Goal: Book appointment/travel/reservation

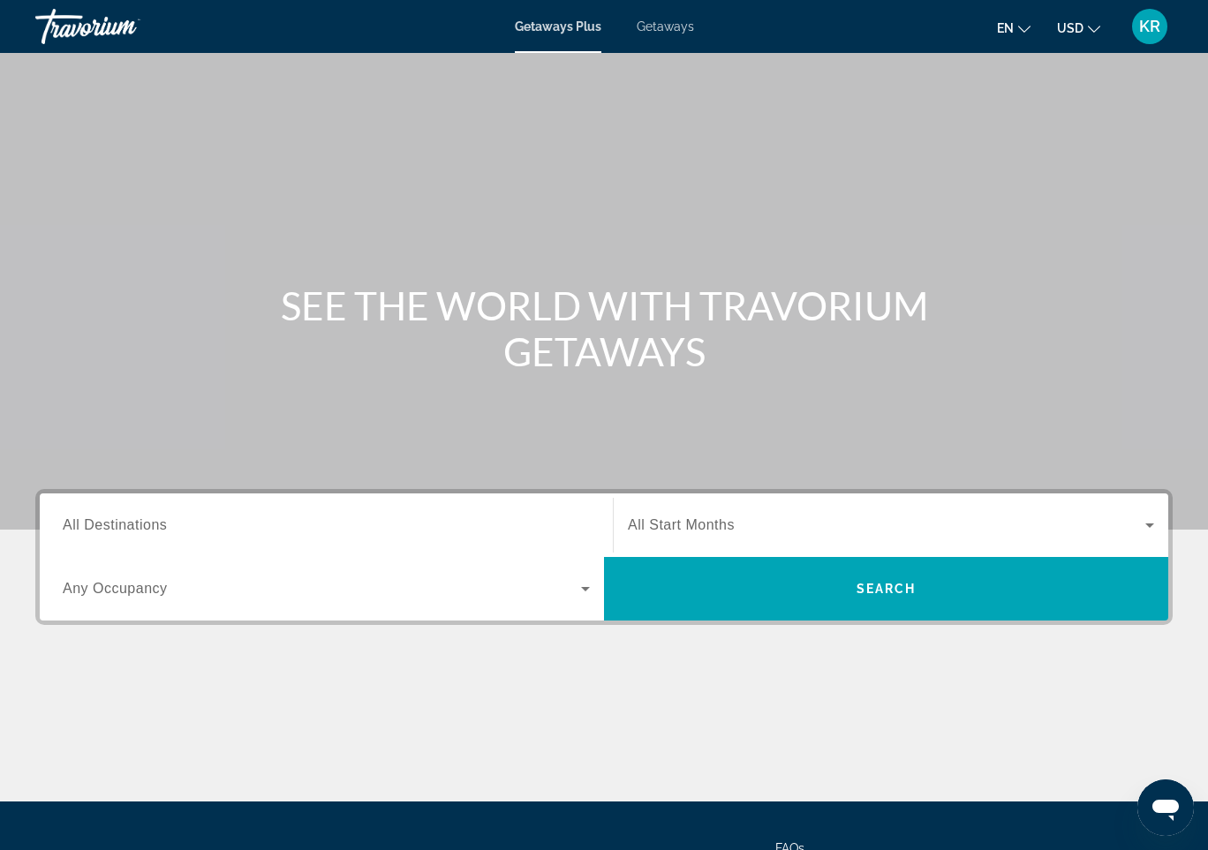
click at [732, 517] on span "All Start Months" at bounding box center [681, 524] width 107 height 15
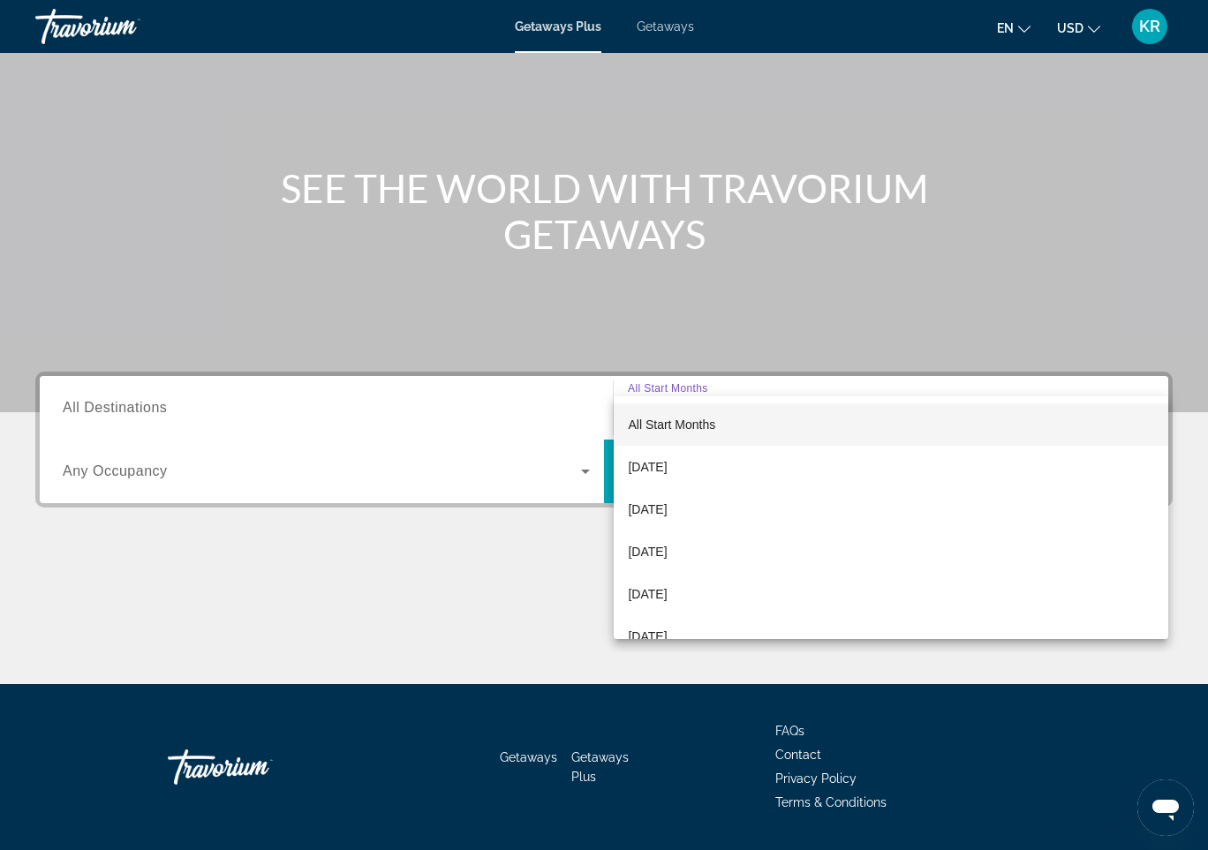
scroll to position [167, 0]
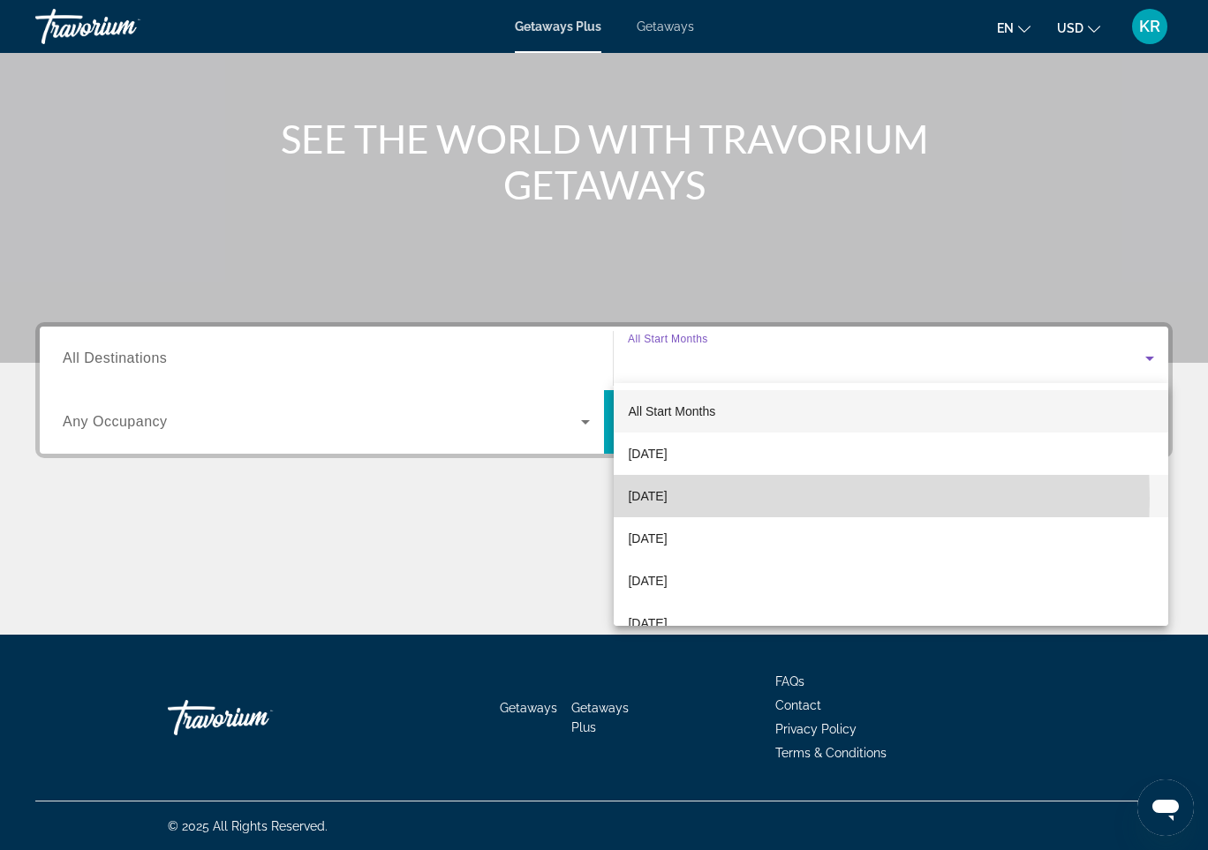
click at [654, 498] on span "[DATE]" at bounding box center [647, 495] width 39 height 21
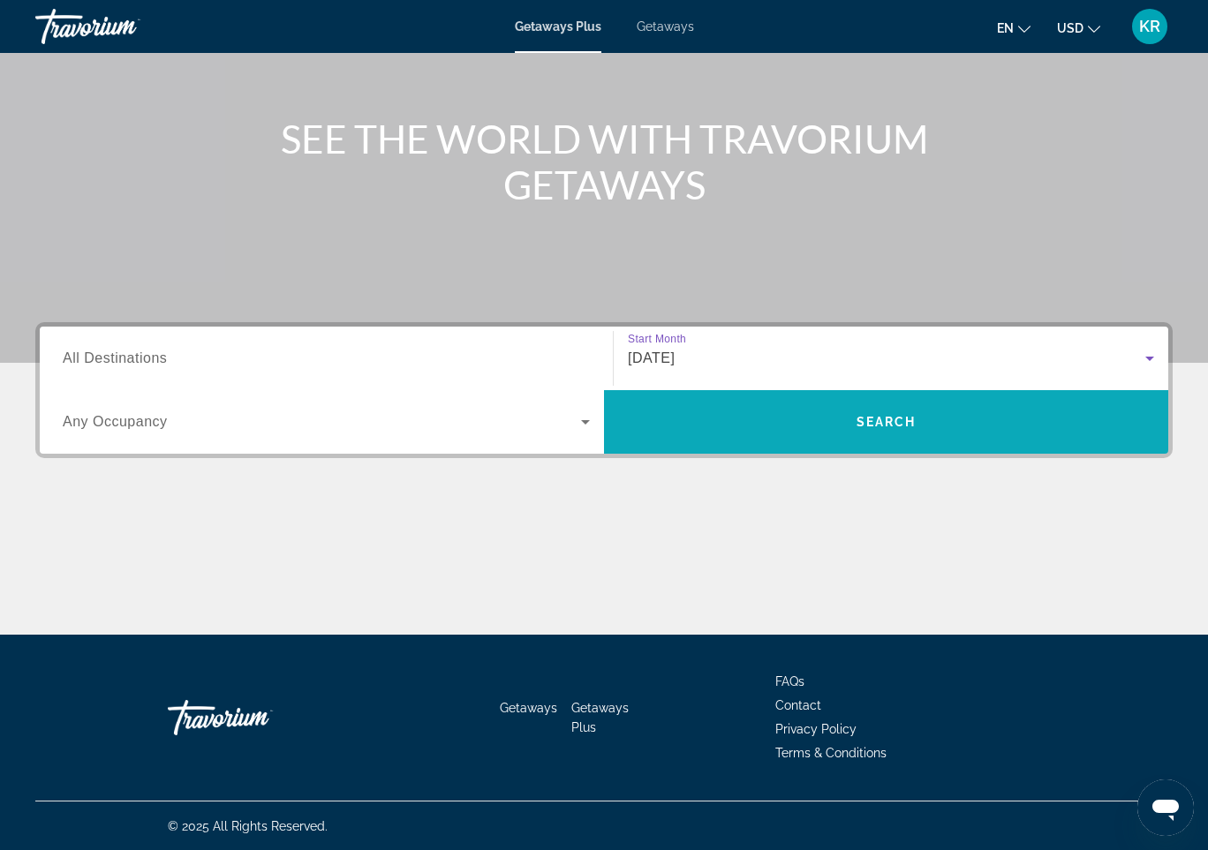
click at [784, 429] on span "Search" at bounding box center [886, 422] width 564 height 42
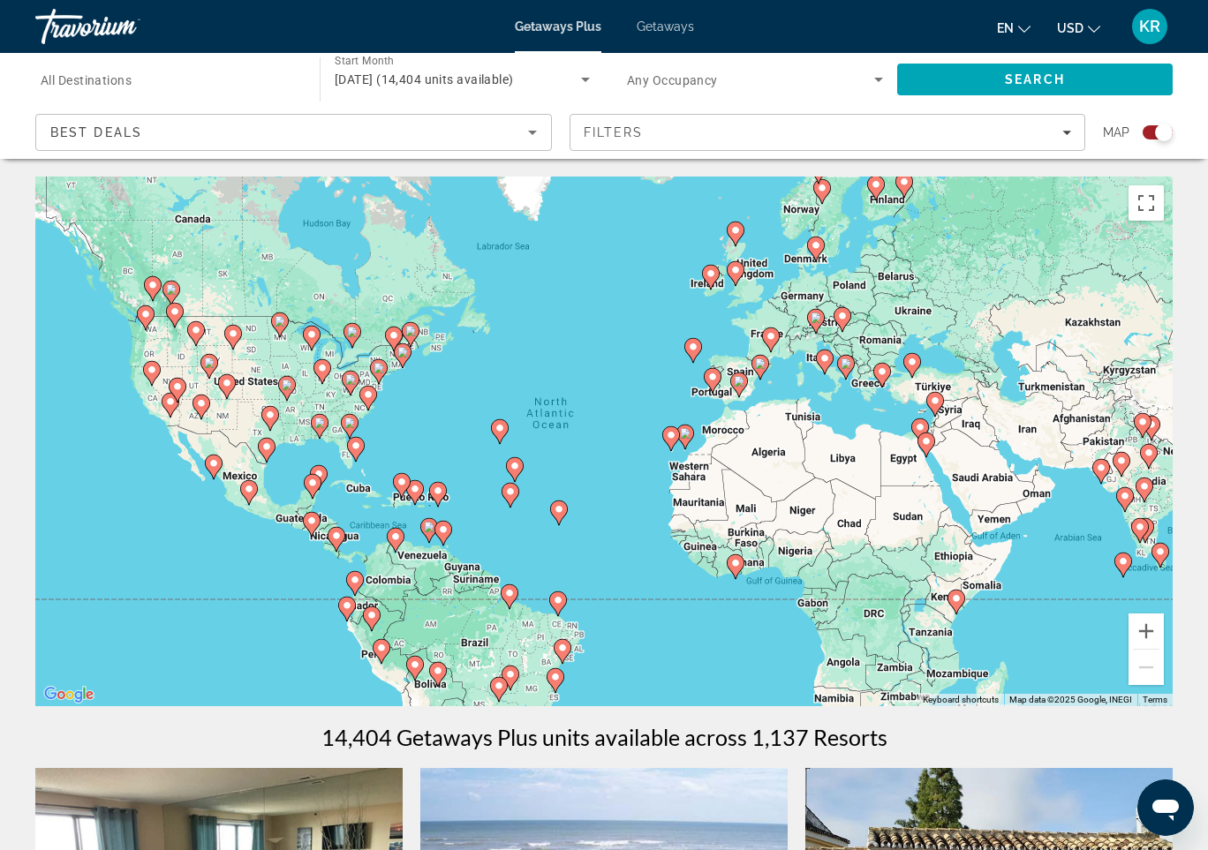
click at [667, 30] on span "Getaways" at bounding box center [664, 26] width 57 height 14
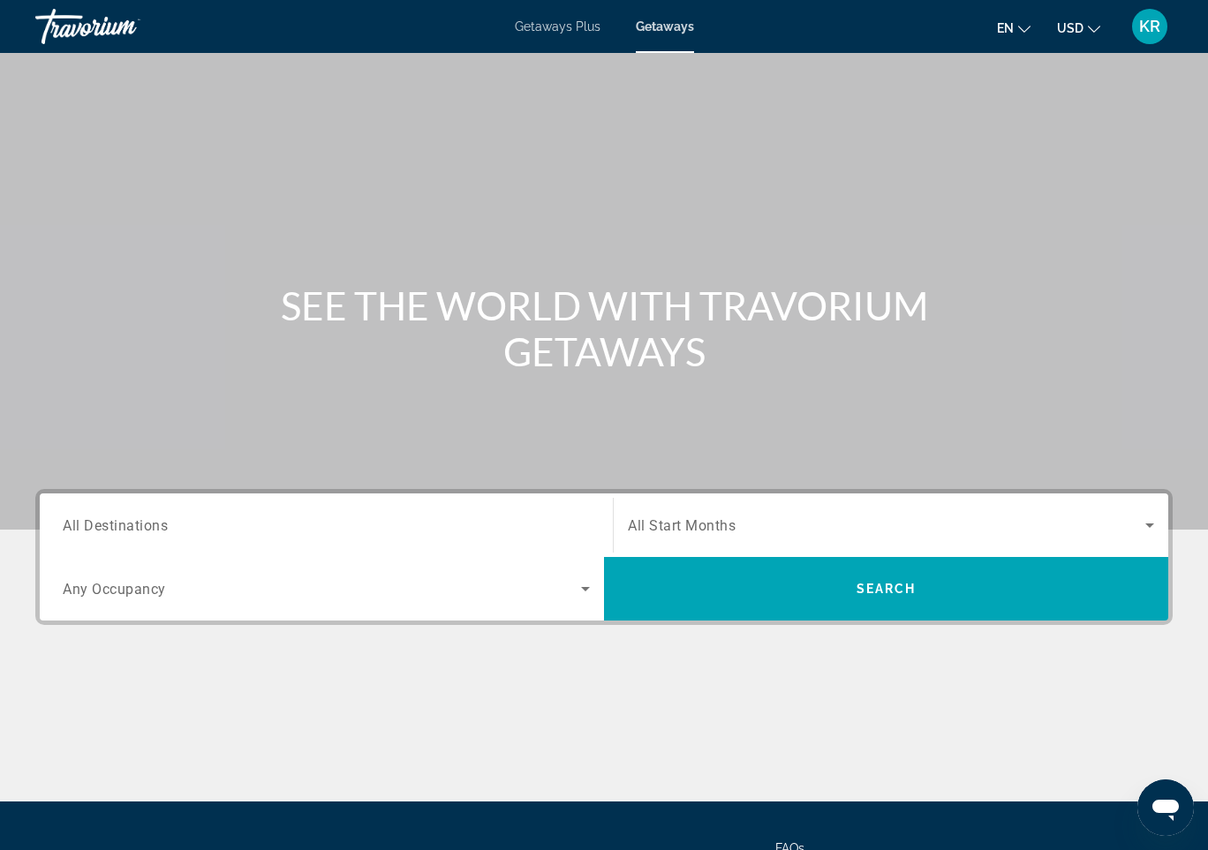
click at [720, 519] on span "All Start Months" at bounding box center [682, 525] width 108 height 17
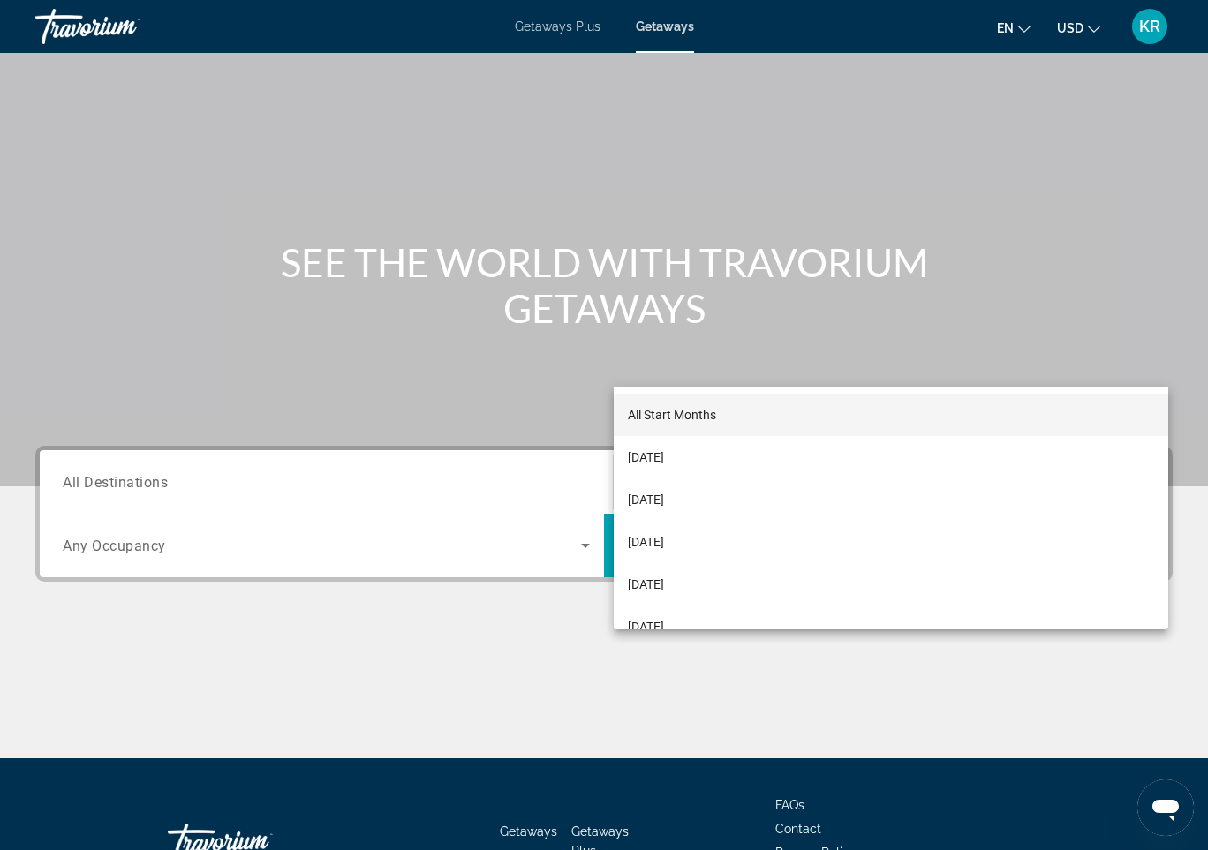
scroll to position [167, 0]
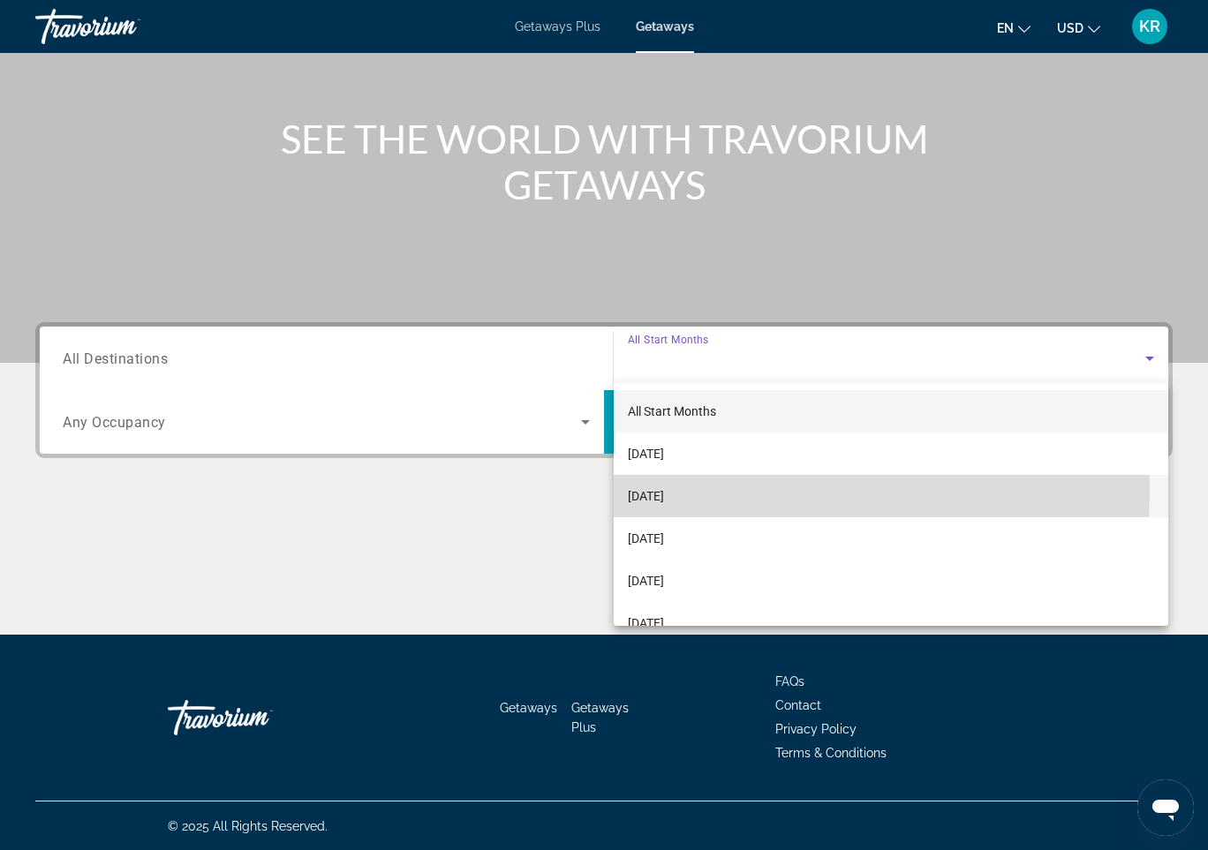
click at [664, 491] on span "[DATE]" at bounding box center [646, 495] width 36 height 21
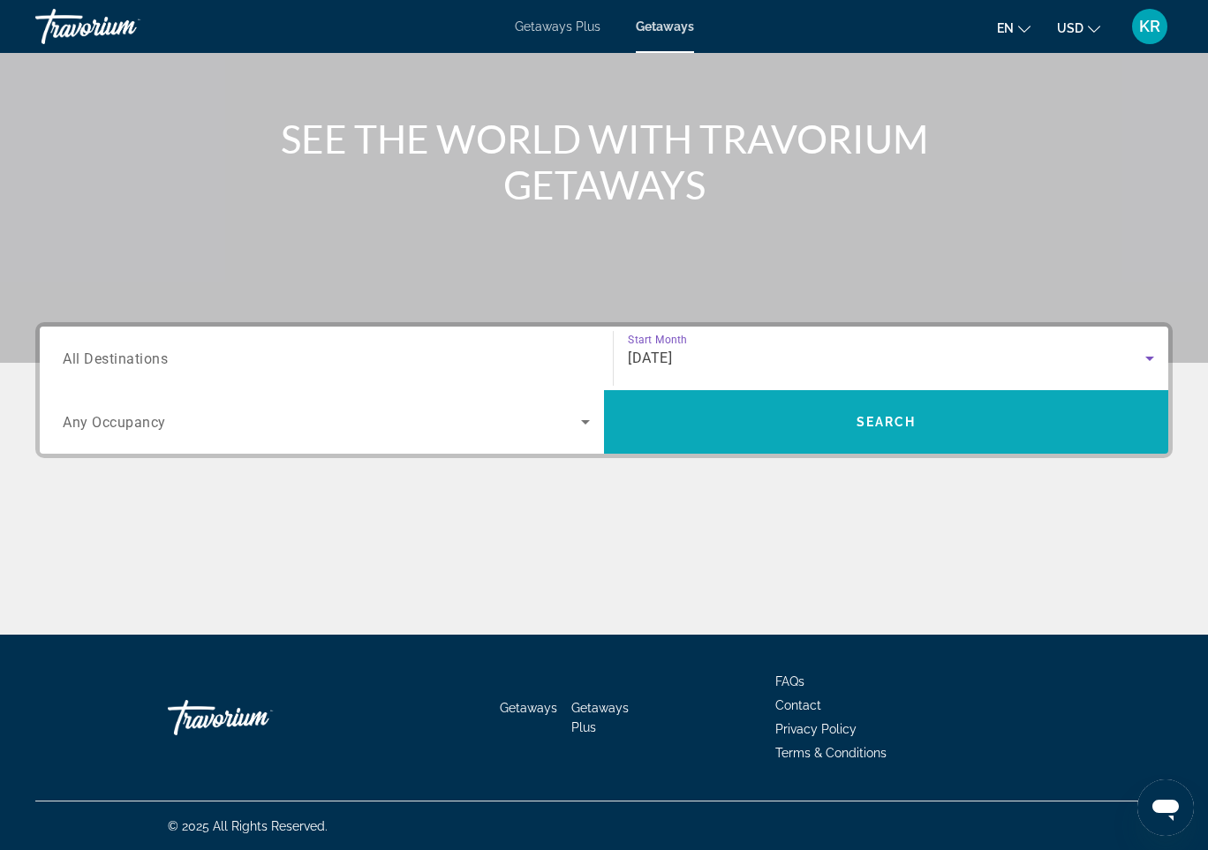
click at [819, 410] on span "Search" at bounding box center [886, 422] width 564 height 42
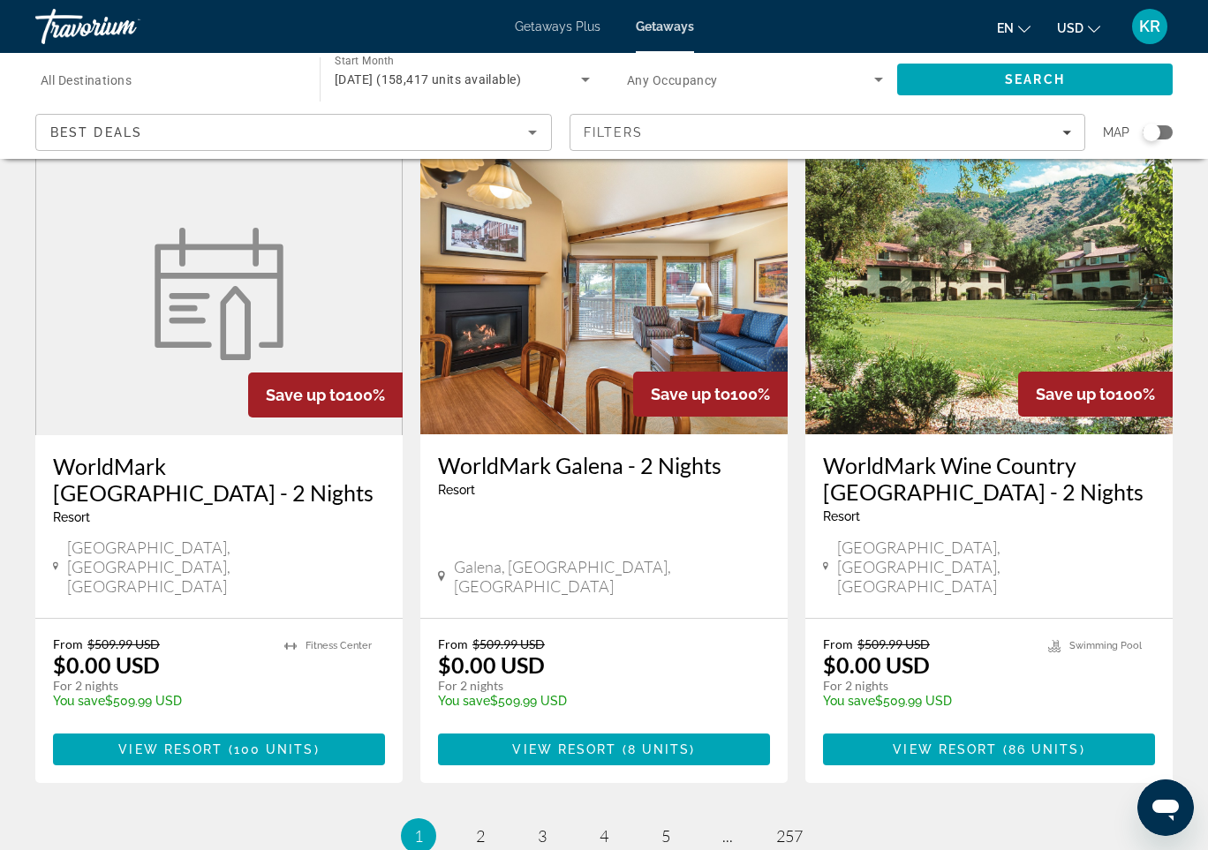
scroll to position [2169, 0]
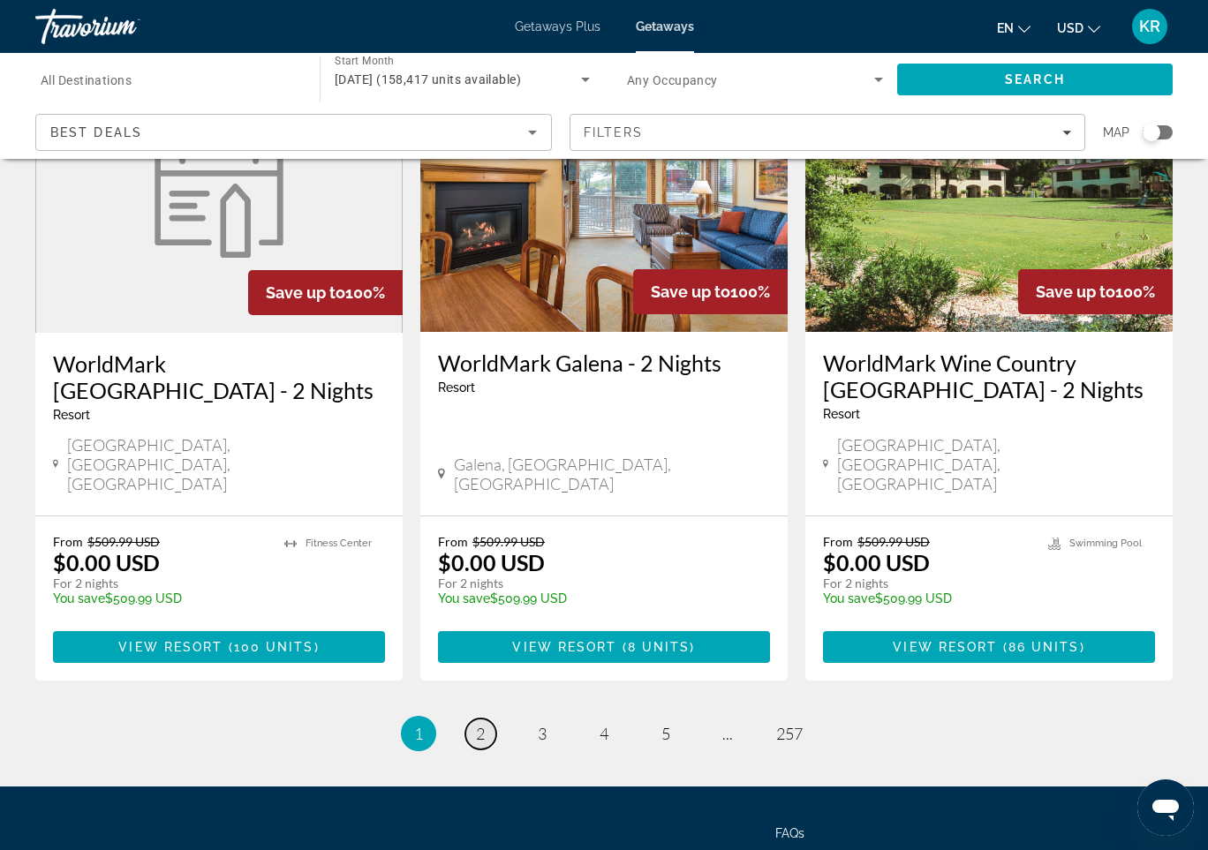
click at [480, 724] on span "2" at bounding box center [480, 733] width 9 height 19
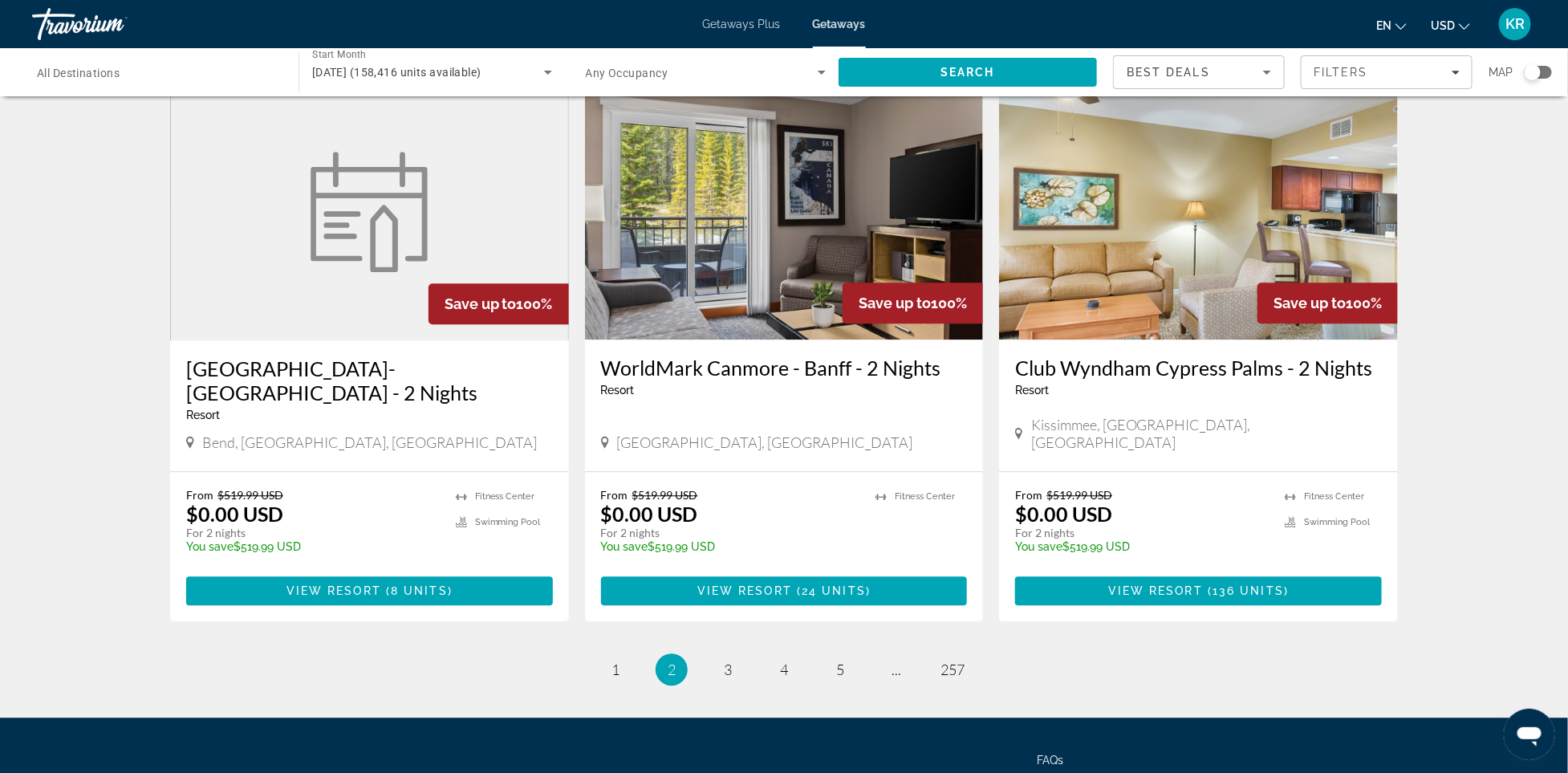
scroll to position [1922, 0]
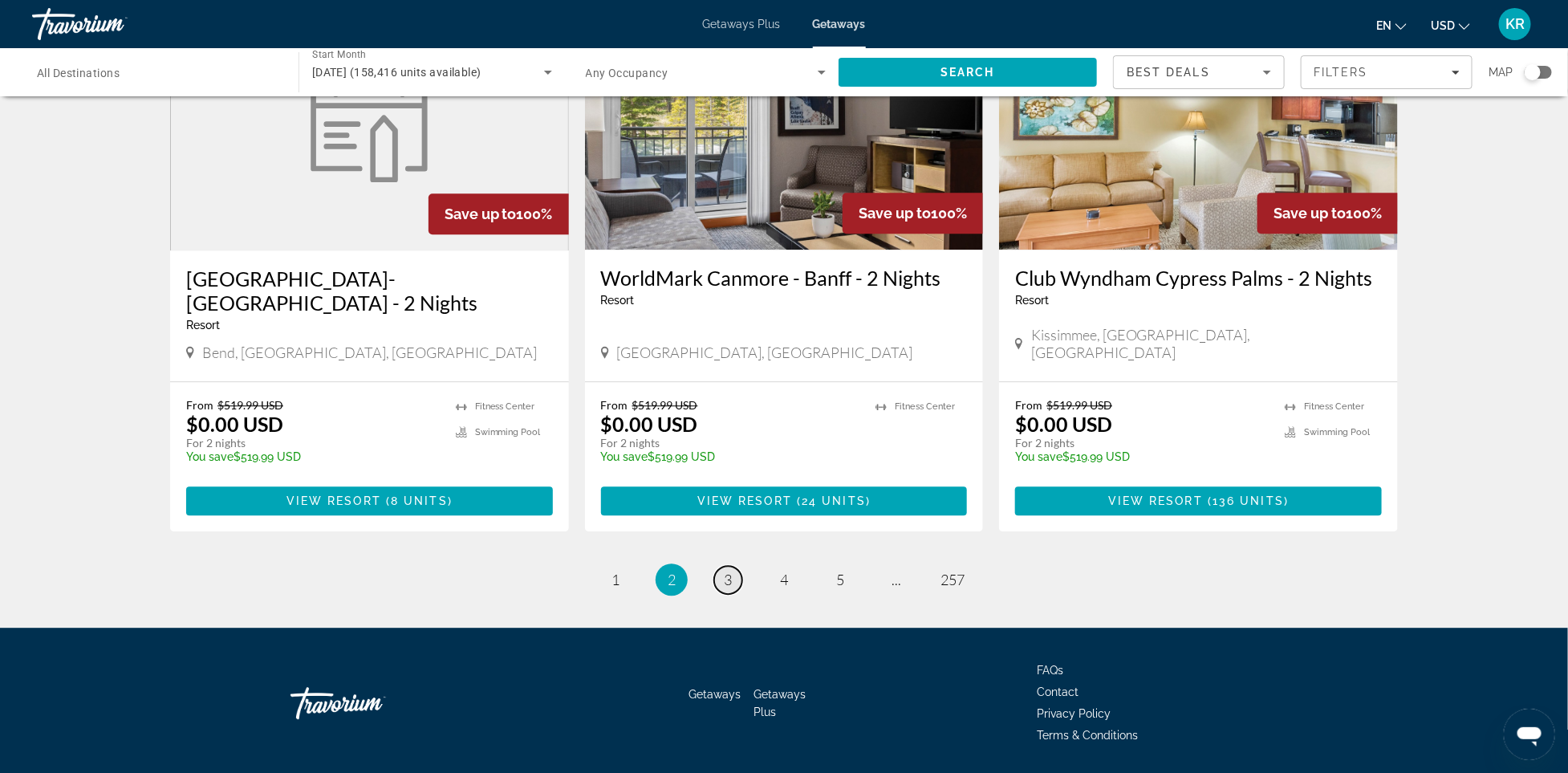
click at [728, 571] on span "3" at bounding box center [727, 579] width 8 height 17
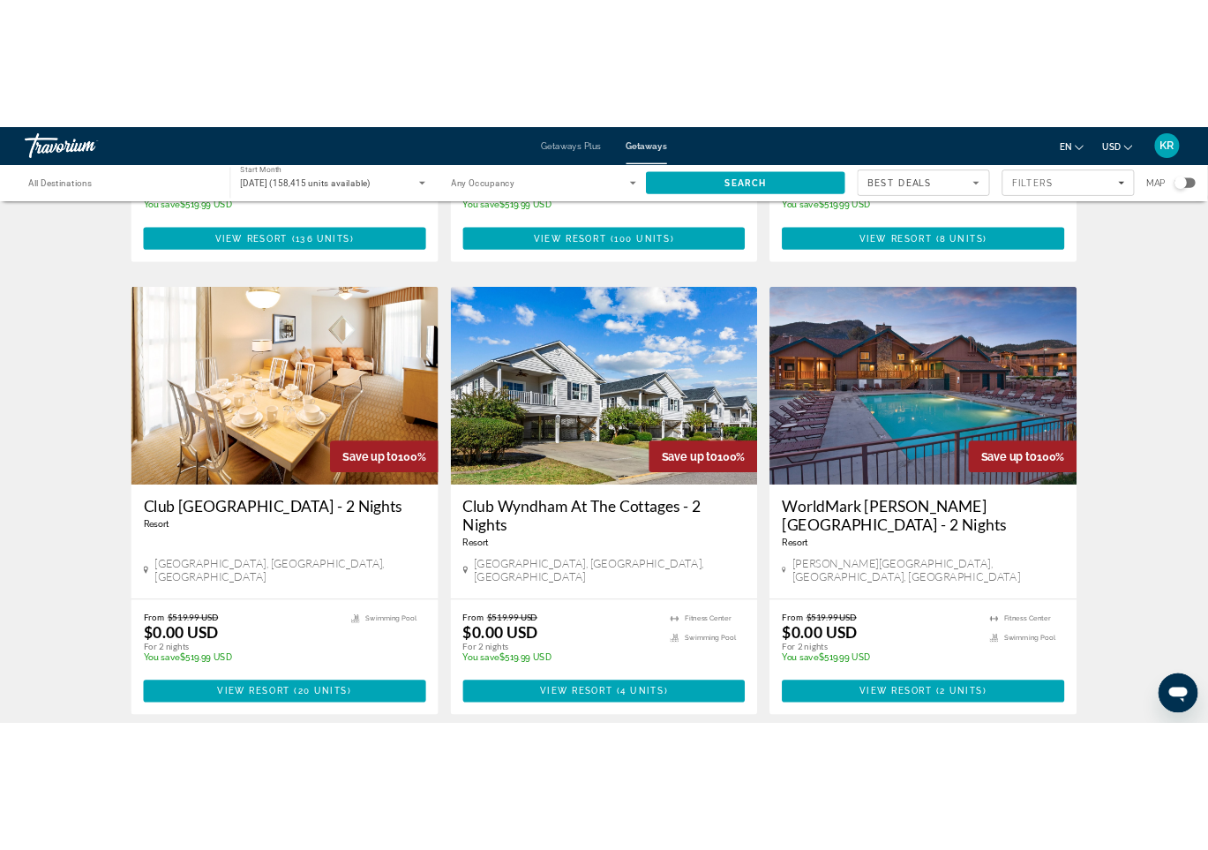
scroll to position [601, 0]
